Goal: Browse casually: Explore the website without a specific task or goal

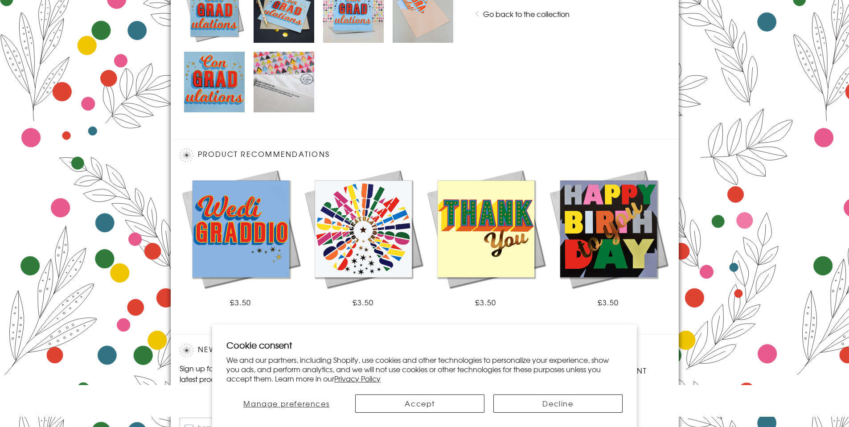
scroll to position [563, 0]
